Goal: Use online tool/utility: Utilize a website feature to perform a specific function

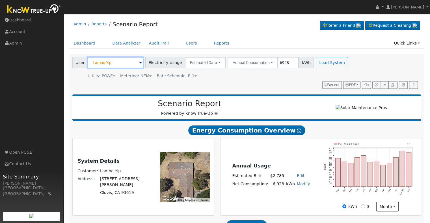
drag, startPoint x: 0, startPoint y: 0, endPoint x: 122, endPoint y: 63, distance: 137.3
click at [122, 63] on input "Lambo Yip" at bounding box center [116, 62] width 56 height 11
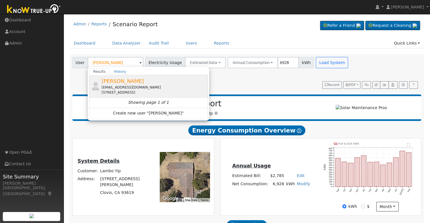
click at [115, 83] on span "[PERSON_NAME]" at bounding box center [122, 81] width 42 height 6
type input "[PERSON_NAME]"
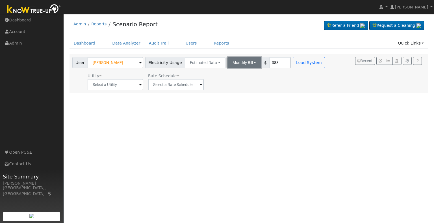
click at [246, 62] on button "Monthly Bill" at bounding box center [244, 62] width 34 height 11
click at [238, 76] on link "Annual Consumption" at bounding box center [236, 75] width 49 height 8
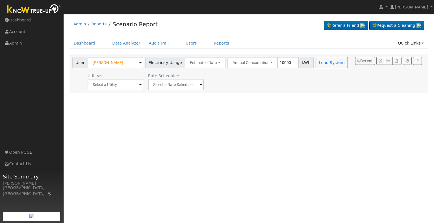
type input "6"
type input "5600"
click at [137, 86] on input "text" at bounding box center [116, 84] width 56 height 11
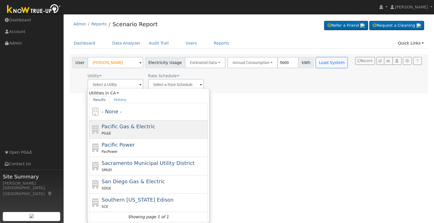
click at [134, 132] on div "PG&E" at bounding box center [154, 134] width 105 height 6
type input "Pacific Gas & Electric"
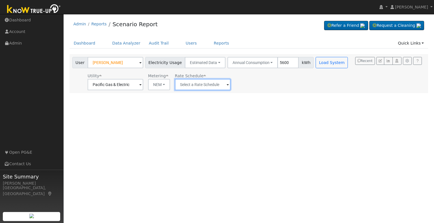
click at [218, 86] on input "text" at bounding box center [203, 84] width 56 height 11
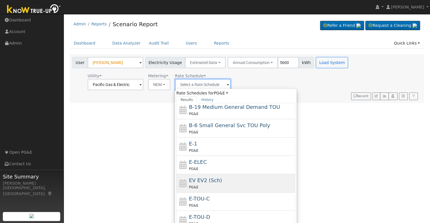
scroll to position [79, 0]
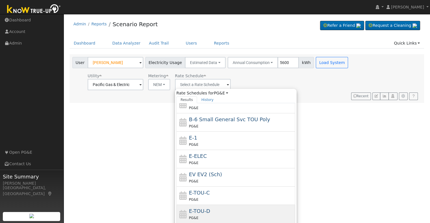
click at [208, 205] on div "E-TOU-D PG&E" at bounding box center [235, 214] width 119 height 18
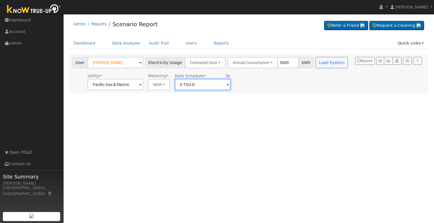
click at [219, 88] on input "E-TOU-D" at bounding box center [203, 84] width 56 height 11
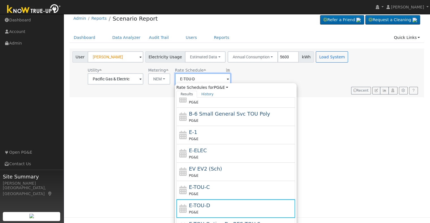
scroll to position [11, 0]
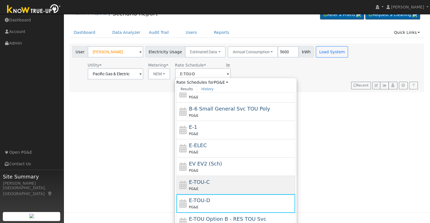
click at [223, 183] on div "E-TOU-C PG&E" at bounding box center [241, 186] width 105 height 14
type input "E-TOU-C"
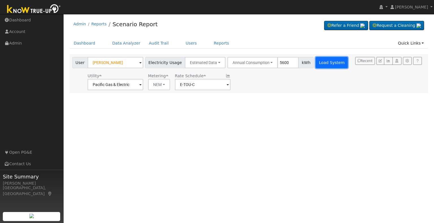
click at [320, 62] on button "Load System" at bounding box center [332, 62] width 32 height 11
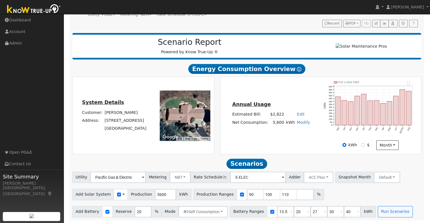
scroll to position [64, 0]
click at [156, 194] on input "5600" at bounding box center [165, 194] width 21 height 11
type input "7700"
click at [240, 194] on input "checkbox" at bounding box center [242, 195] width 4 height 4
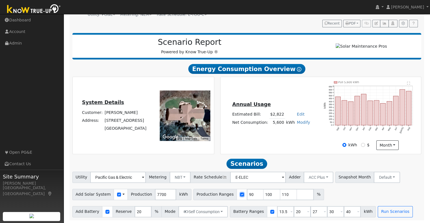
checkbox input "false"
click at [135, 211] on input "20" at bounding box center [142, 212] width 17 height 11
type input "10"
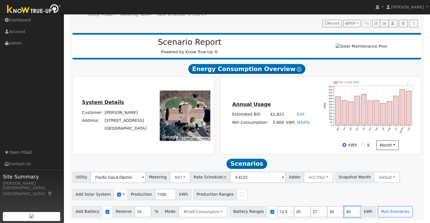
click at [344, 210] on input "40" at bounding box center [352, 212] width 17 height 11
type input "10"
type input "13.5"
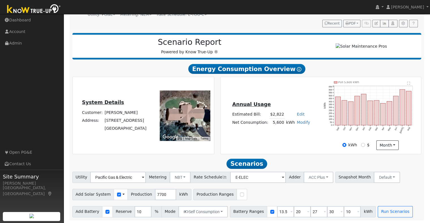
type input "20"
type input "27"
type input "30"
click at [372, 196] on div "Add Solar System Use CSV Data Production 7700 kWh Production Ranges" at bounding box center [246, 193] width 351 height 13
click at [381, 211] on button "Run Scenarios" at bounding box center [394, 212] width 35 height 11
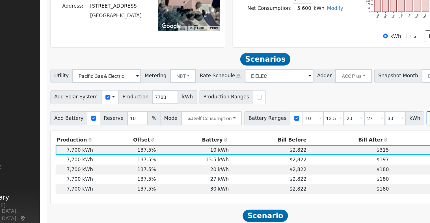
scroll to position [161, 0]
click at [260, 155] on td "$2,822" at bounding box center [249, 154] width 63 height 8
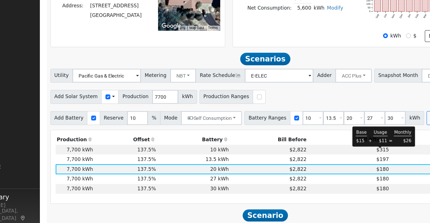
click at [338, 141] on span "$315" at bounding box center [342, 138] width 10 height 5
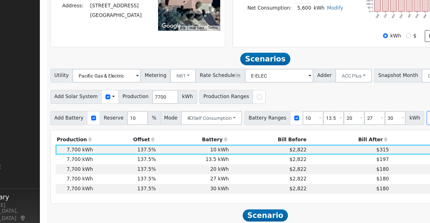
click at [251, 150] on td "$2,822" at bounding box center [249, 146] width 63 height 8
